Goal: Information Seeking & Learning: Learn about a topic

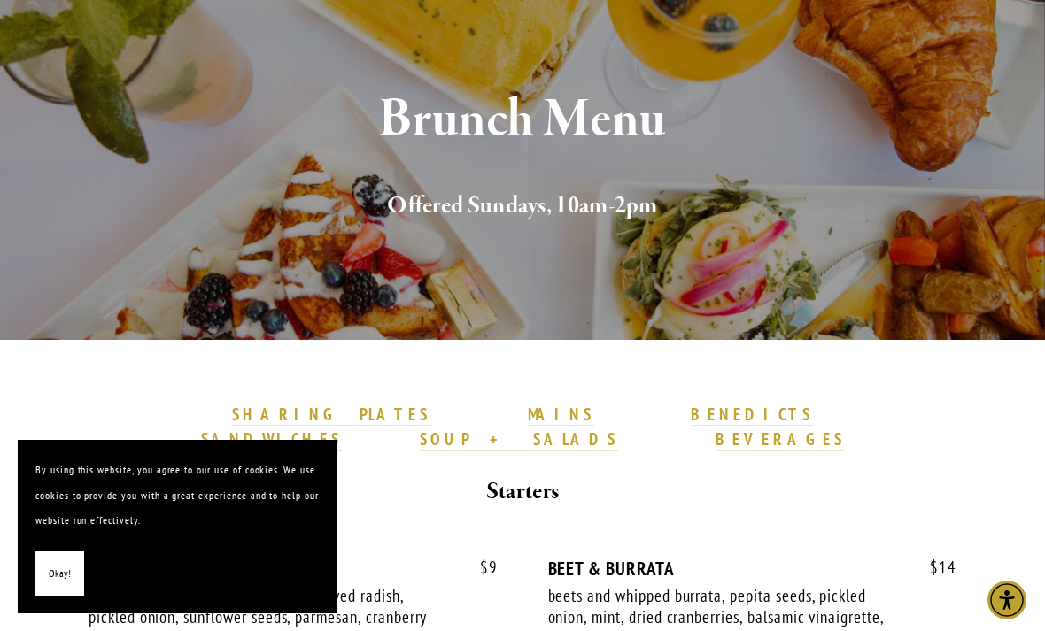
scroll to position [159, 0]
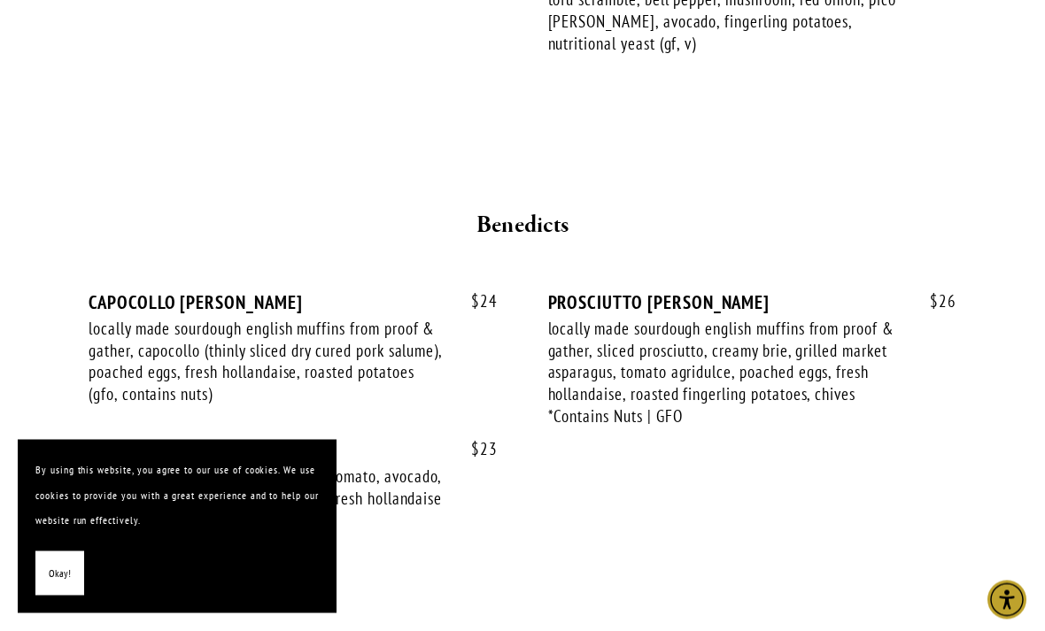
scroll to position [2158, 0]
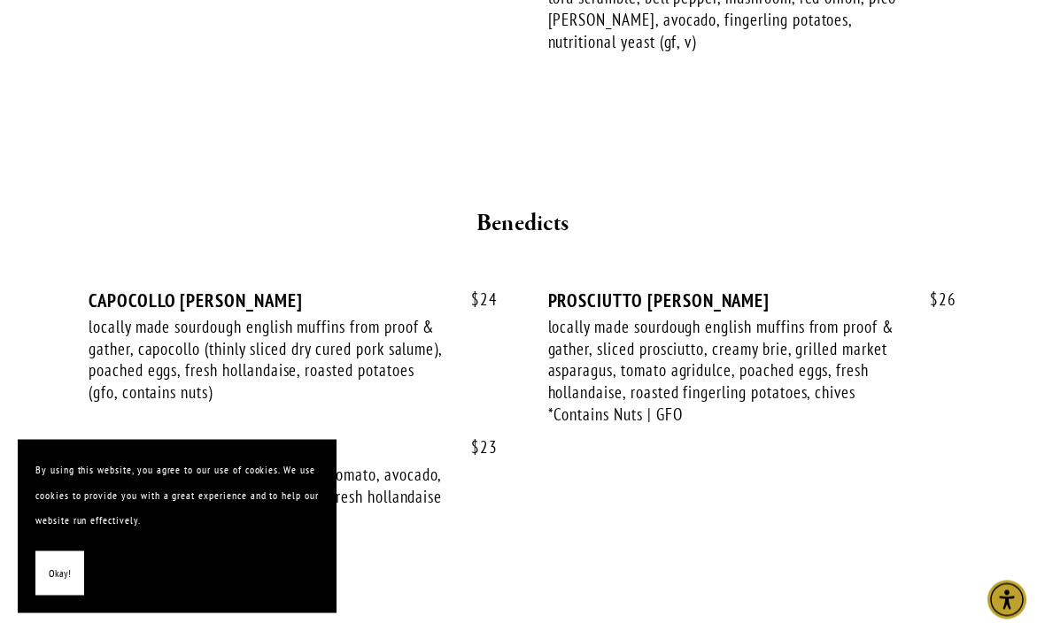
click at [908, 441] on div "$ 24 CAPOCOLLO BENEDICT locally made sourdough english muffins from proof & gat…" at bounding box center [523, 427] width 868 height 274
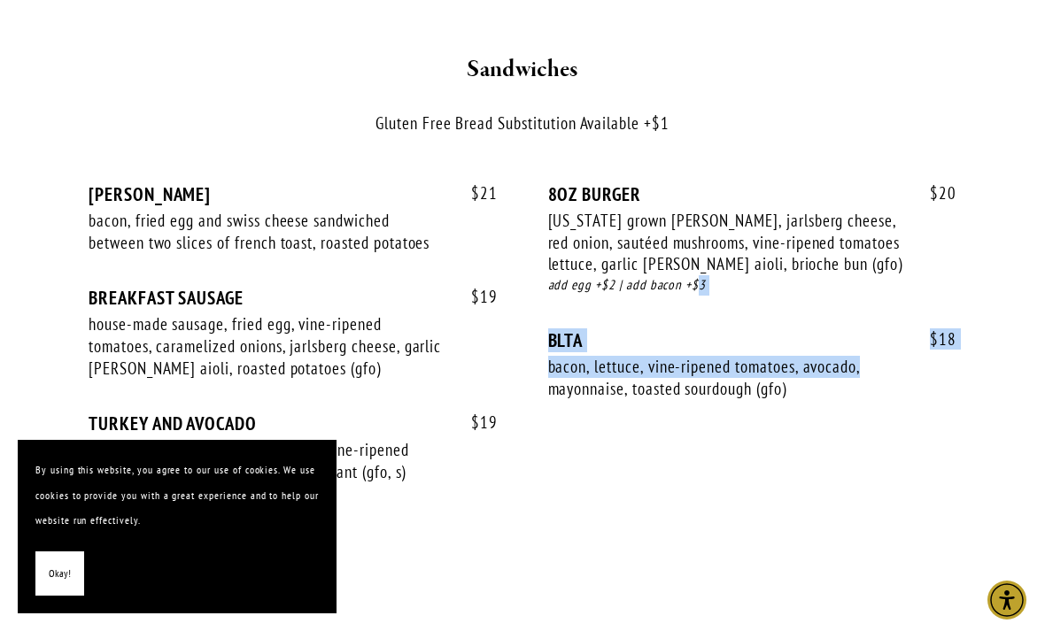
scroll to position [2782, 0]
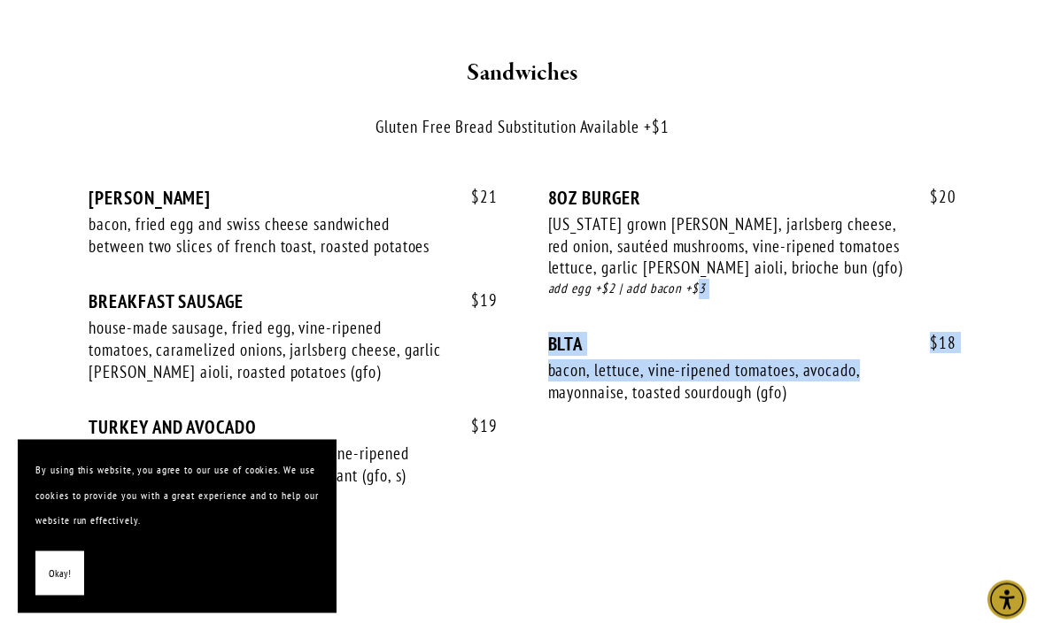
click at [238, 291] on div "BREAKFAST SAUSAGE" at bounding box center [293, 302] width 409 height 22
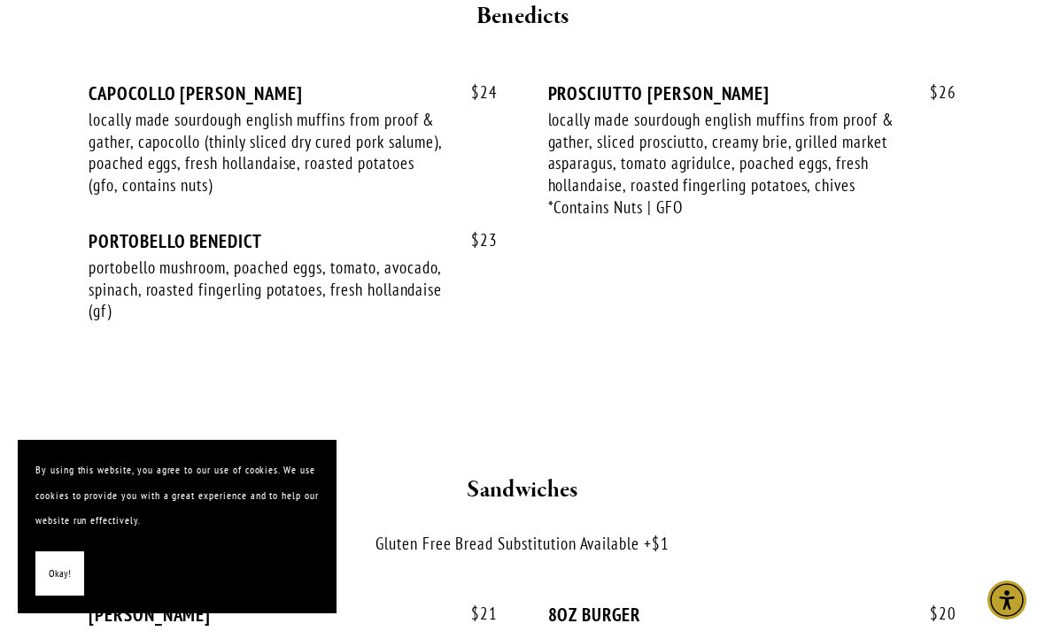
scroll to position [2349, 0]
